Goal: Navigation & Orientation: Find specific page/section

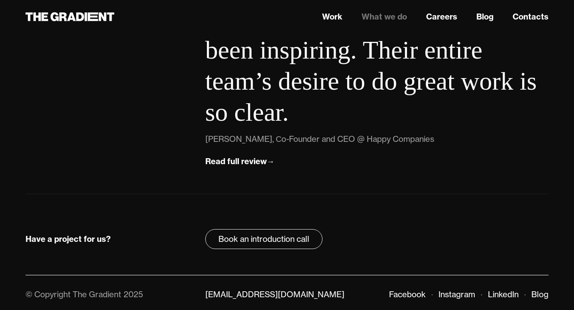
scroll to position [2939, 0]
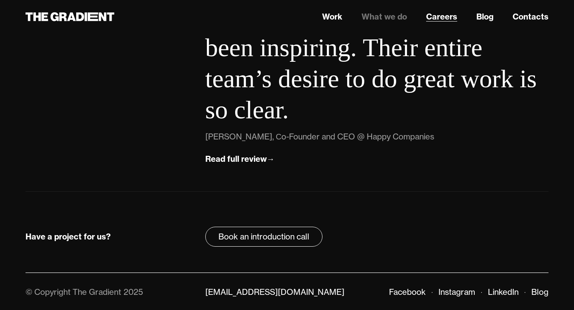
click at [444, 14] on link "Careers" at bounding box center [441, 17] width 31 height 12
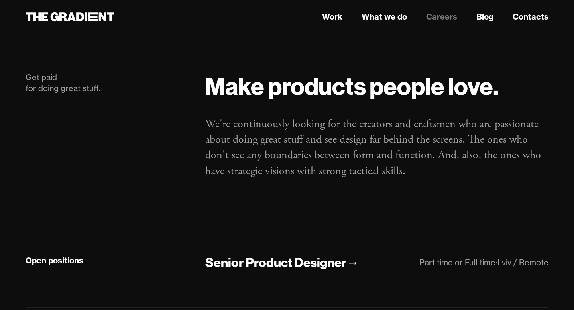
scroll to position [147, 0]
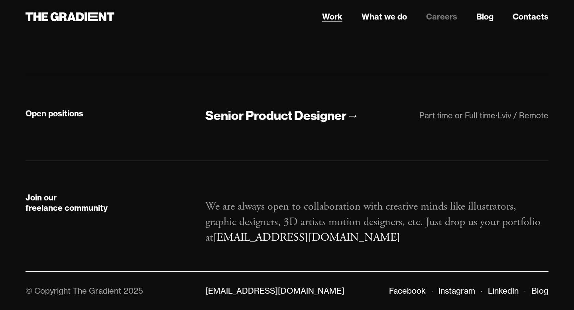
click at [336, 17] on link "Work" at bounding box center [332, 17] width 20 height 12
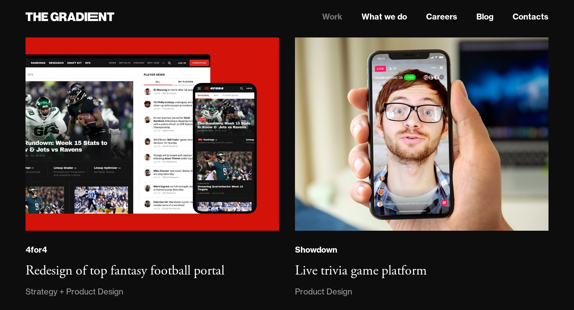
scroll to position [1815, 0]
